Goal: Information Seeking & Learning: Learn about a topic

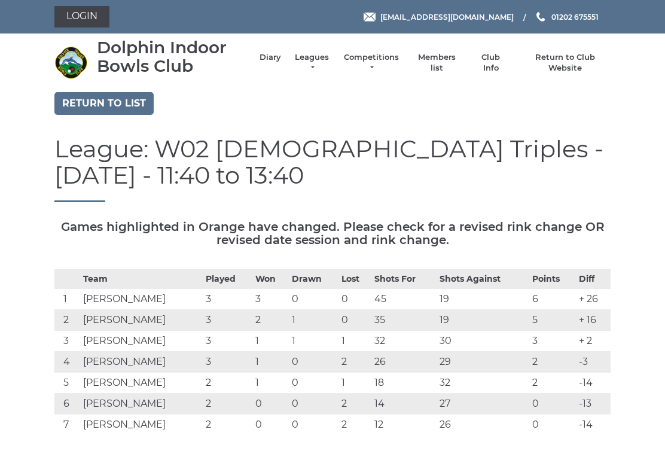
scroll to position [272, 0]
click at [127, 105] on link "Return to list" at bounding box center [103, 103] width 99 height 23
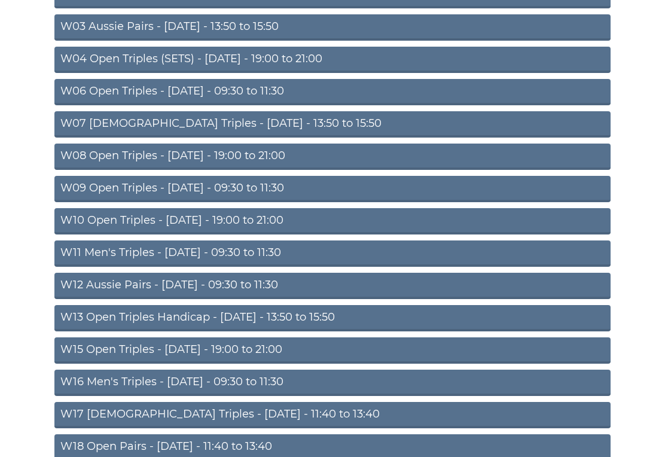
scroll to position [212, 0]
click at [248, 353] on link "W15 Open Triples - Thursday - 19:00 to 21:00" at bounding box center [332, 350] width 556 height 26
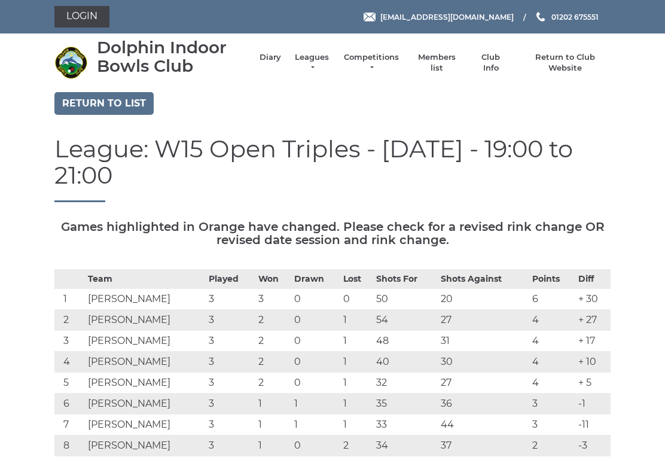
click at [384, 62] on link "Competitions" at bounding box center [371, 63] width 57 height 22
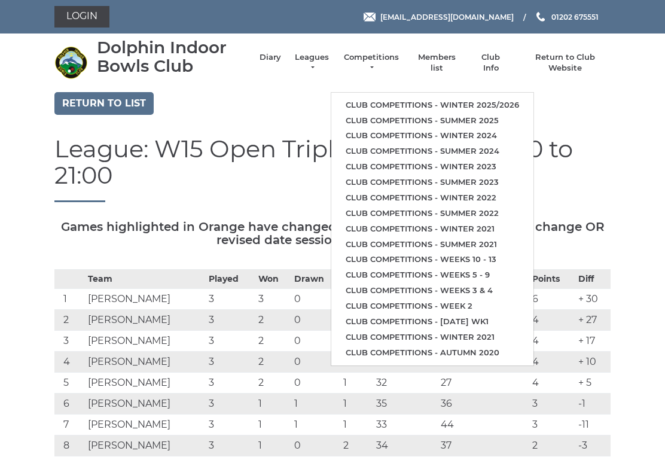
click at [508, 98] on link "Club competitions - Winter 2025/2026" at bounding box center [432, 106] width 202 height 16
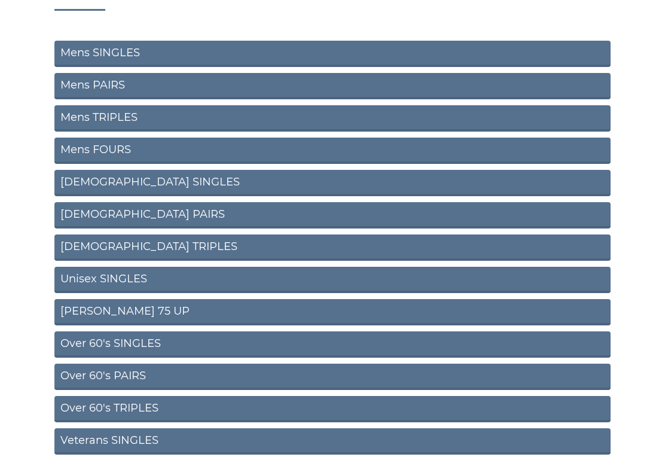
scroll to position [126, 0]
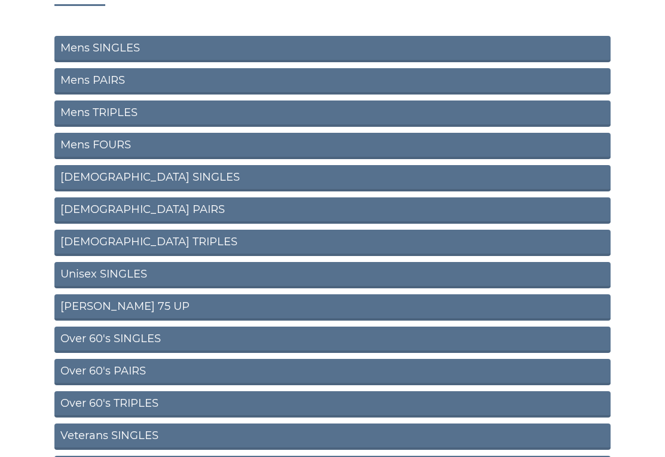
click at [126, 245] on link "[DEMOGRAPHIC_DATA] TRIPLES" at bounding box center [332, 243] width 556 height 26
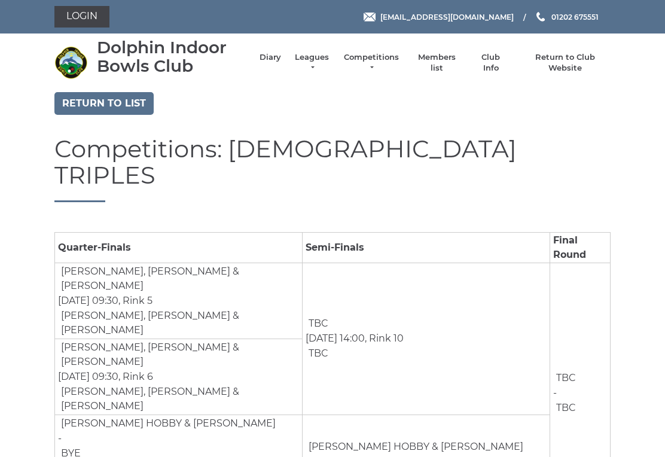
click at [116, 100] on link "Return to list" at bounding box center [103, 103] width 99 height 23
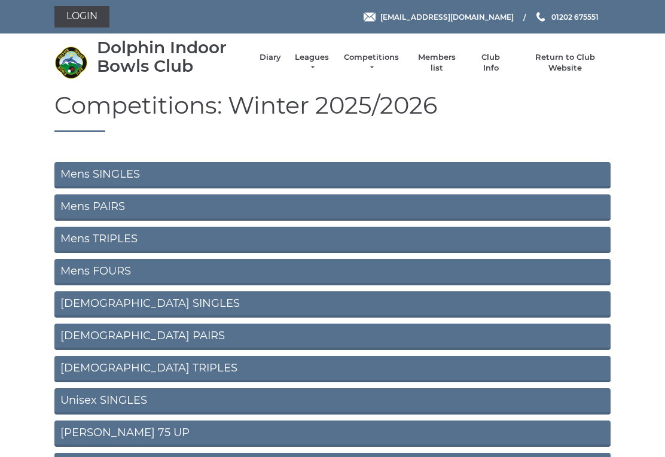
click at [258, 342] on link "[DEMOGRAPHIC_DATA] PAIRS" at bounding box center [332, 337] width 556 height 26
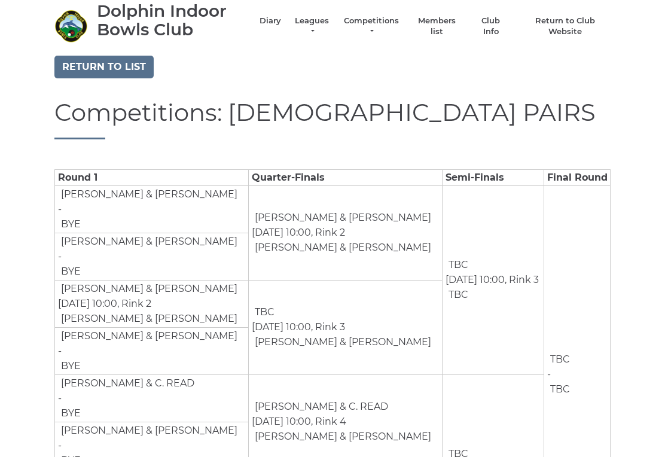
scroll to position [32, 0]
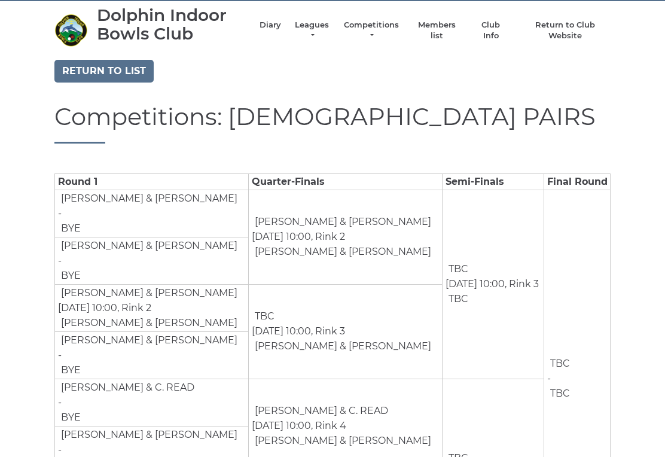
click at [126, 66] on link "Return to list" at bounding box center [103, 71] width 99 height 23
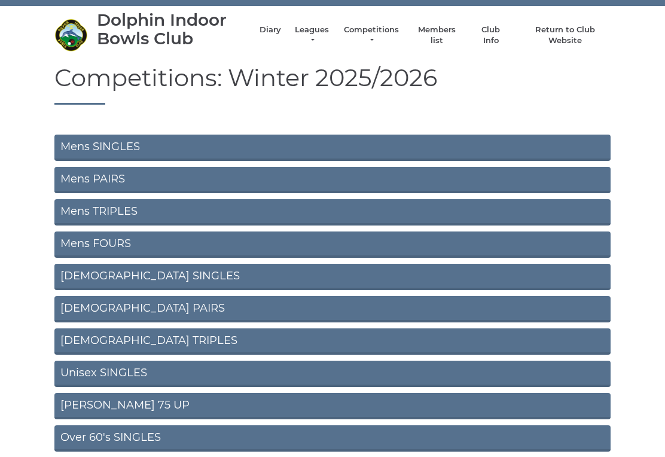
scroll to position [28, 0]
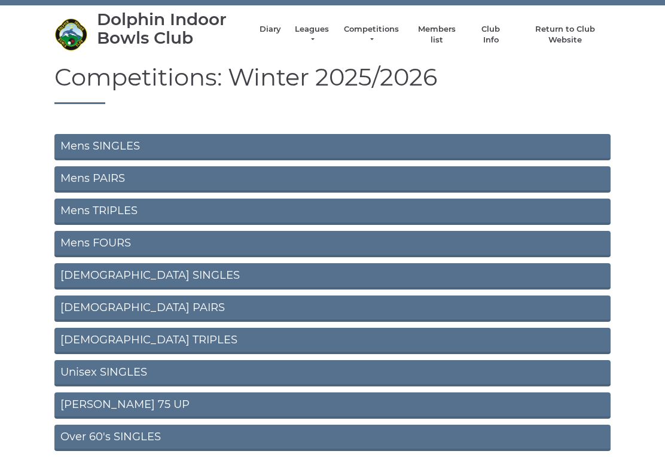
click at [133, 215] on link "Mens TRIPLES" at bounding box center [332, 212] width 556 height 26
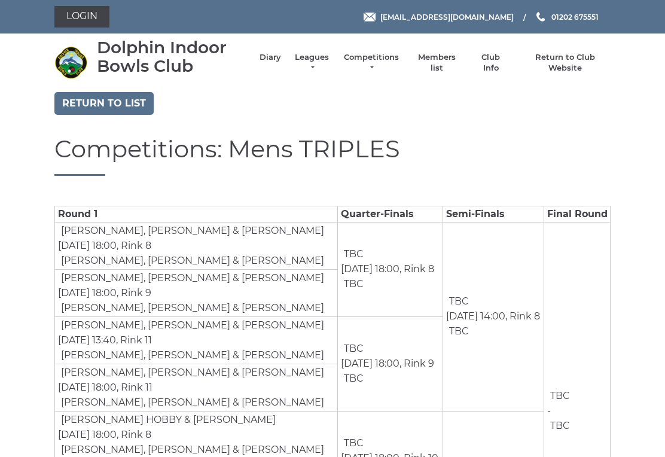
click at [123, 112] on link "Return to list" at bounding box center [103, 103] width 99 height 23
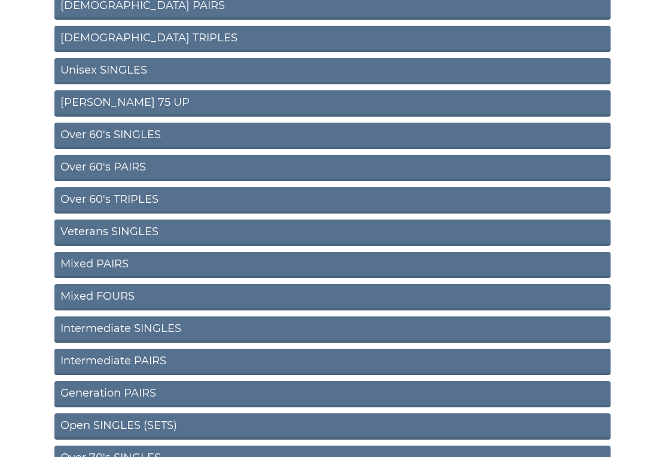
scroll to position [343, 0]
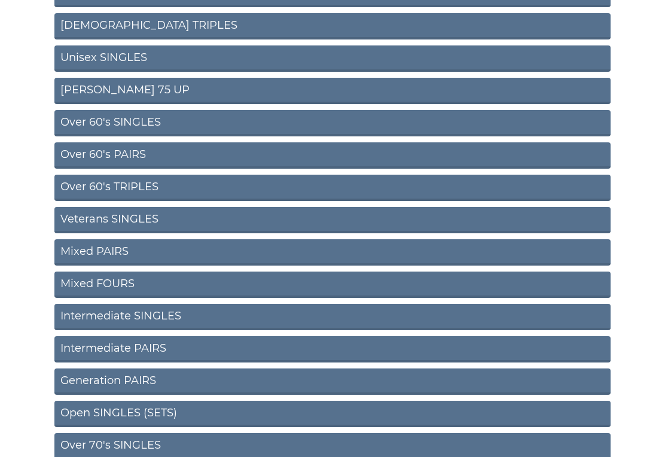
click at [162, 186] on link "Over 60's TRIPLES" at bounding box center [332, 188] width 556 height 26
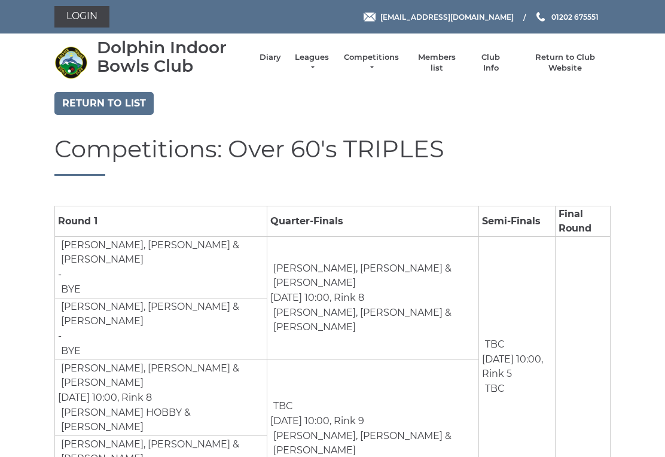
click at [126, 107] on link "Return to list" at bounding box center [103, 103] width 99 height 23
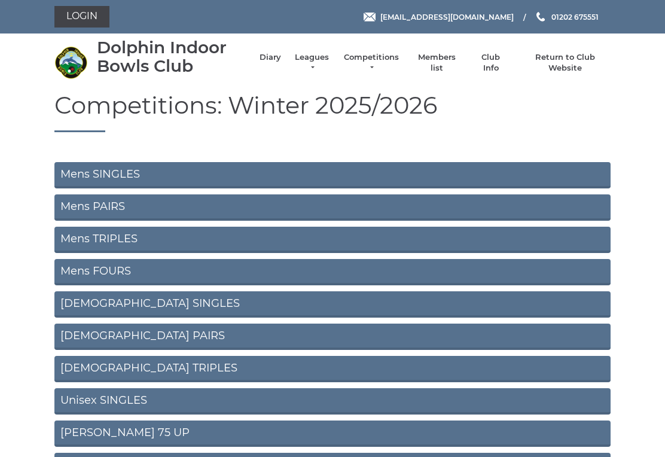
click at [212, 175] on link "Mens SINGLES" at bounding box center [332, 175] width 556 height 26
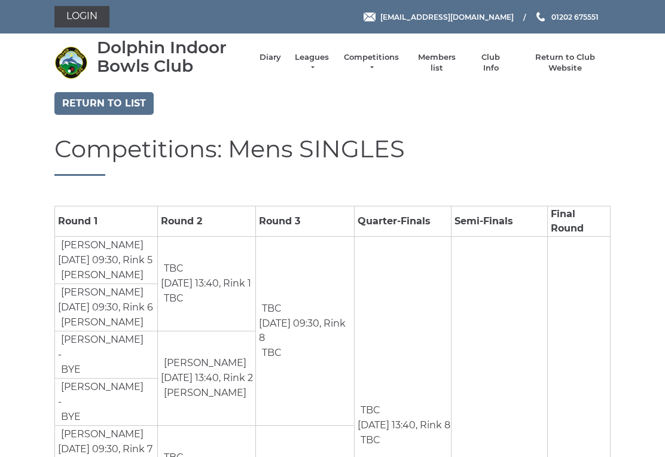
click at [128, 107] on link "Return to list" at bounding box center [103, 103] width 99 height 23
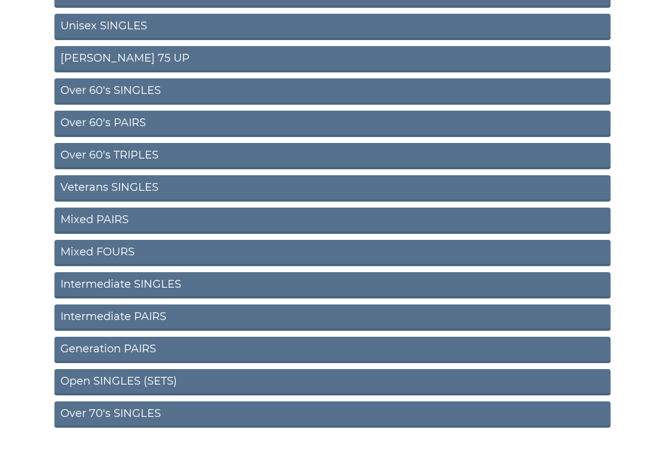
scroll to position [384, 0]
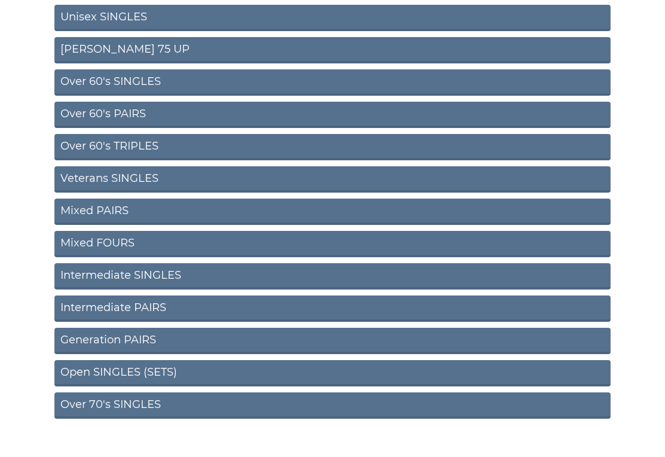
click at [161, 407] on link "Over 70's SINGLES" at bounding box center [332, 405] width 556 height 26
click at [145, 392] on link "Over 70's SINGLES" at bounding box center [332, 405] width 556 height 26
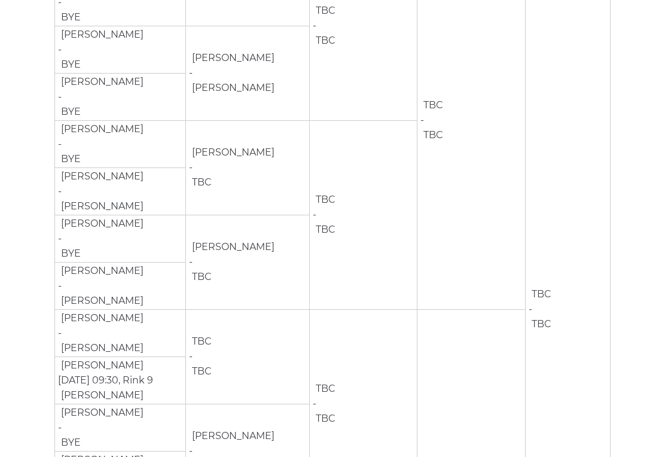
scroll to position [299, 0]
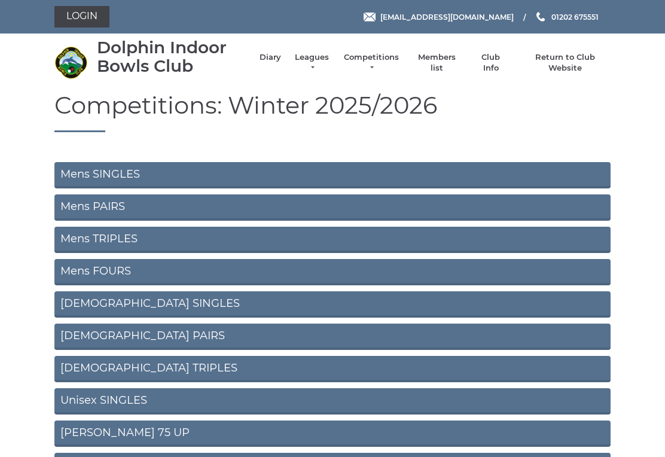
scroll to position [402, 0]
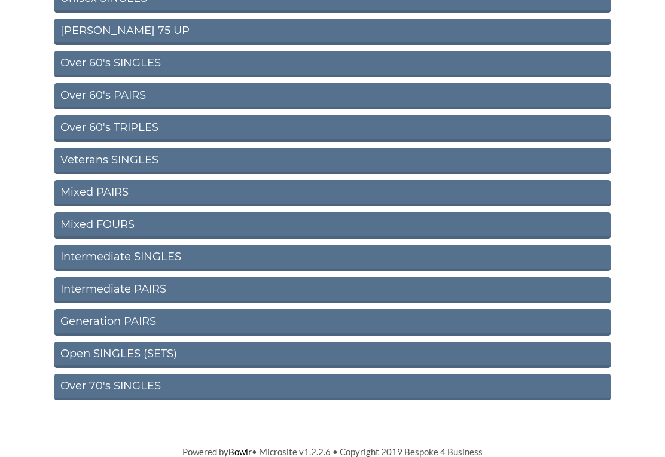
click at [130, 196] on link "Mixed PAIRS" at bounding box center [332, 193] width 556 height 26
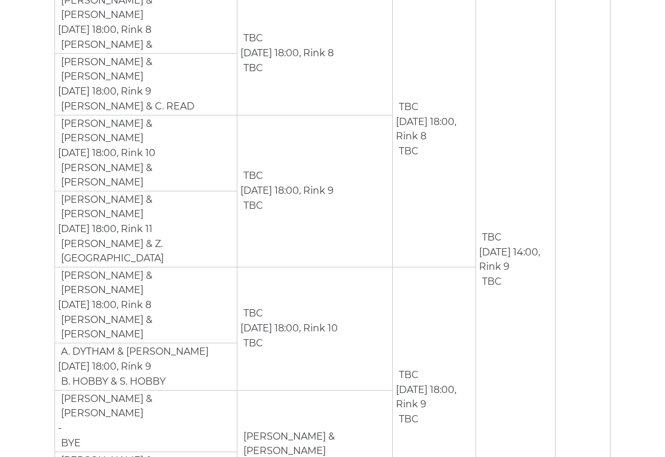
scroll to position [246, 0]
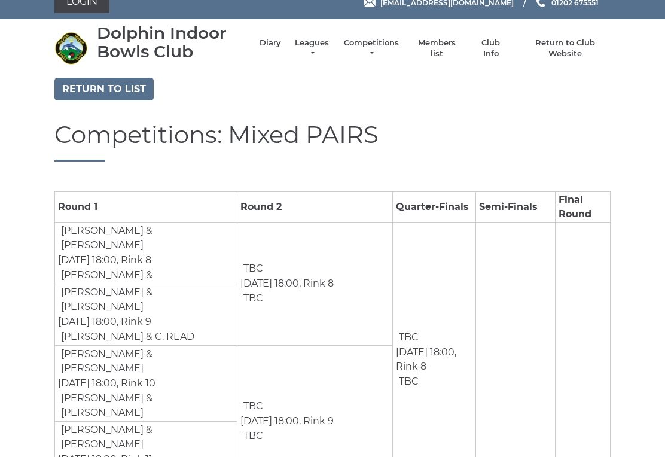
scroll to position [0, 0]
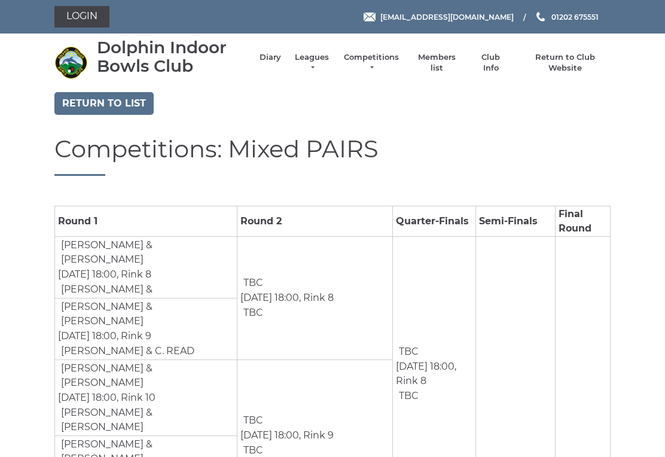
click at [120, 109] on link "Return to list" at bounding box center [103, 103] width 99 height 23
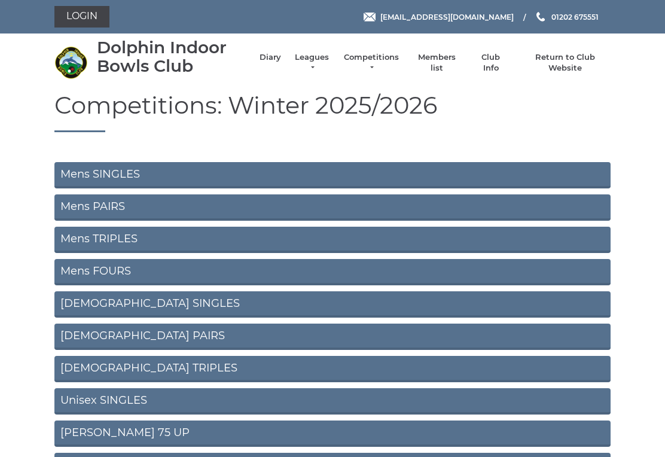
click at [126, 268] on link "Mens FOURS" at bounding box center [332, 272] width 556 height 26
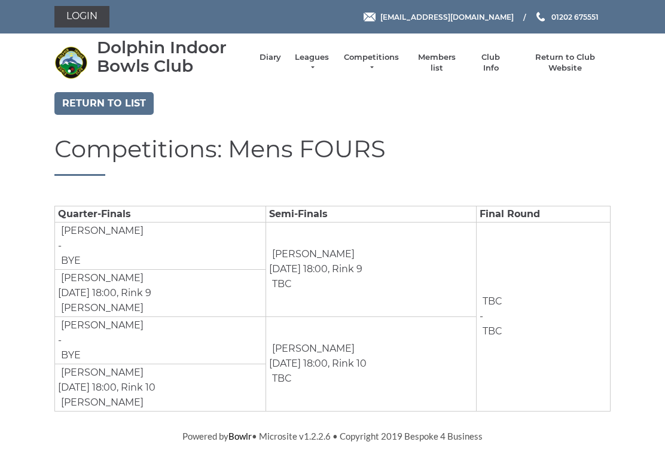
click at [121, 107] on link "Return to list" at bounding box center [103, 103] width 99 height 23
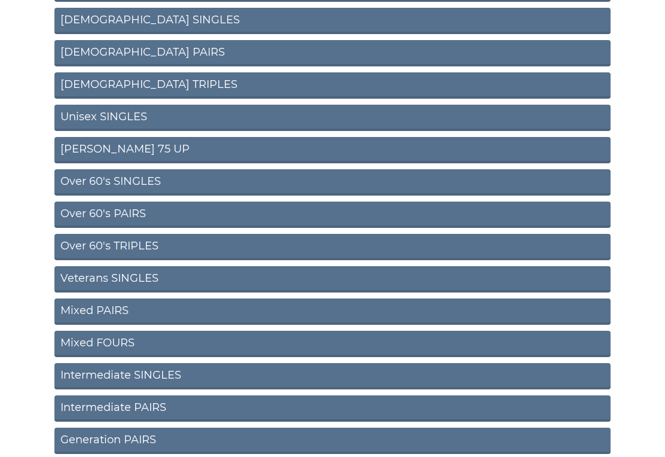
scroll to position [284, 0]
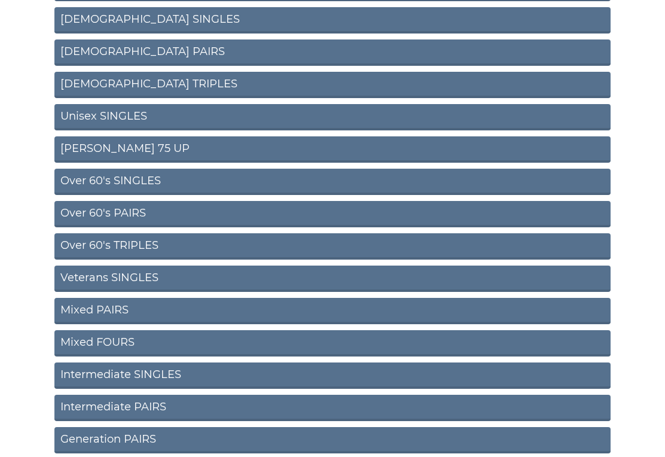
click at [139, 216] on link "Over 60's PAIRS" at bounding box center [332, 215] width 556 height 26
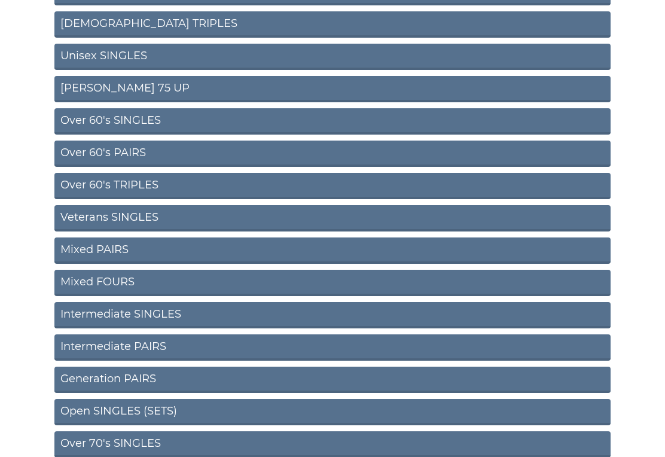
scroll to position [346, 0]
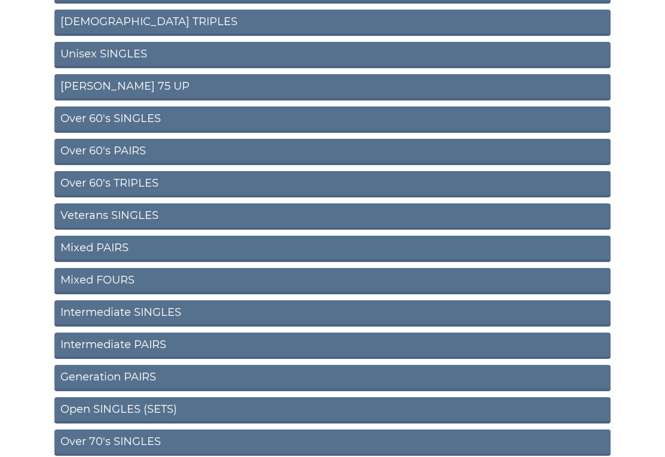
click at [132, 380] on link "Generation PAIRS" at bounding box center [332, 378] width 556 height 26
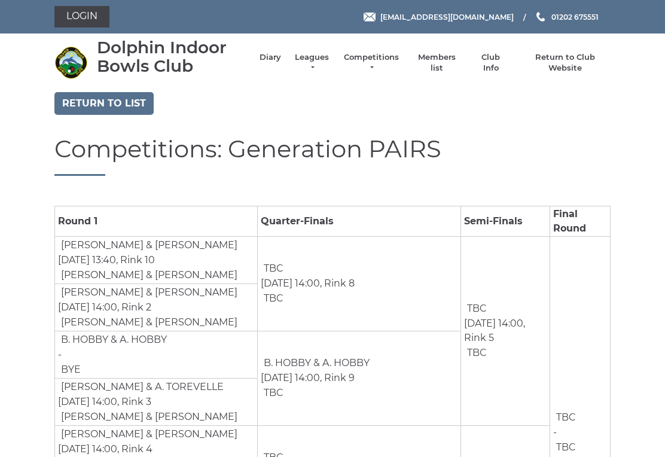
click at [120, 103] on link "Return to list" at bounding box center [103, 103] width 99 height 23
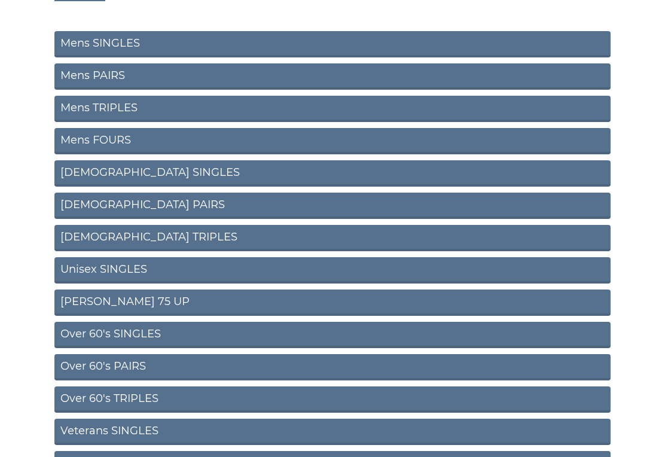
scroll to position [132, 0]
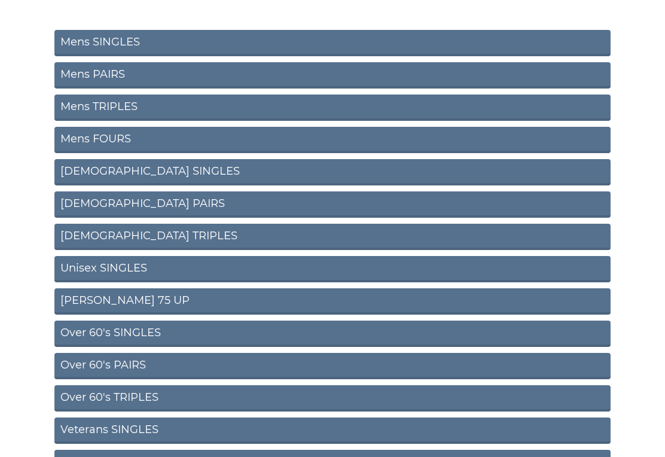
click at [132, 264] on link "Unisex SINGLES" at bounding box center [332, 269] width 556 height 26
